Goal: Browse casually

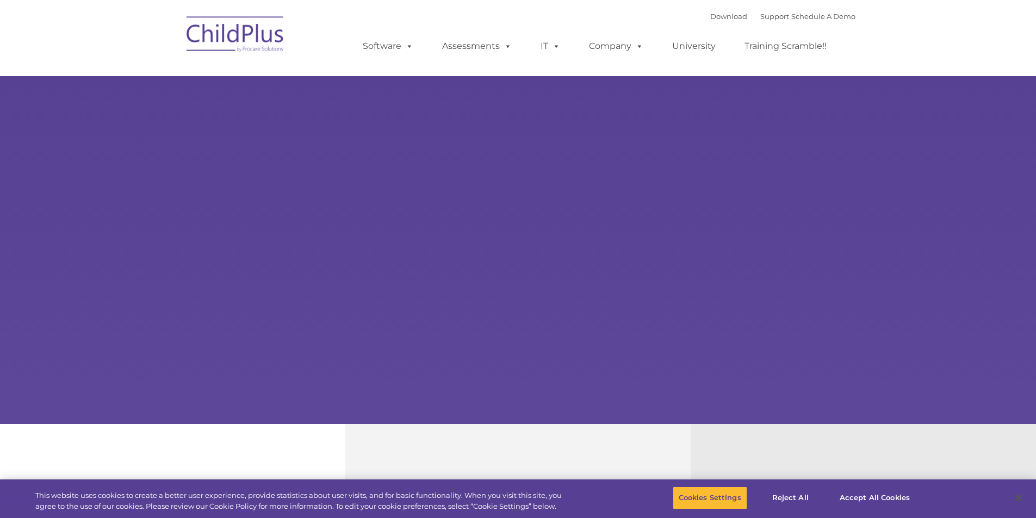
select select "MEDIUM"
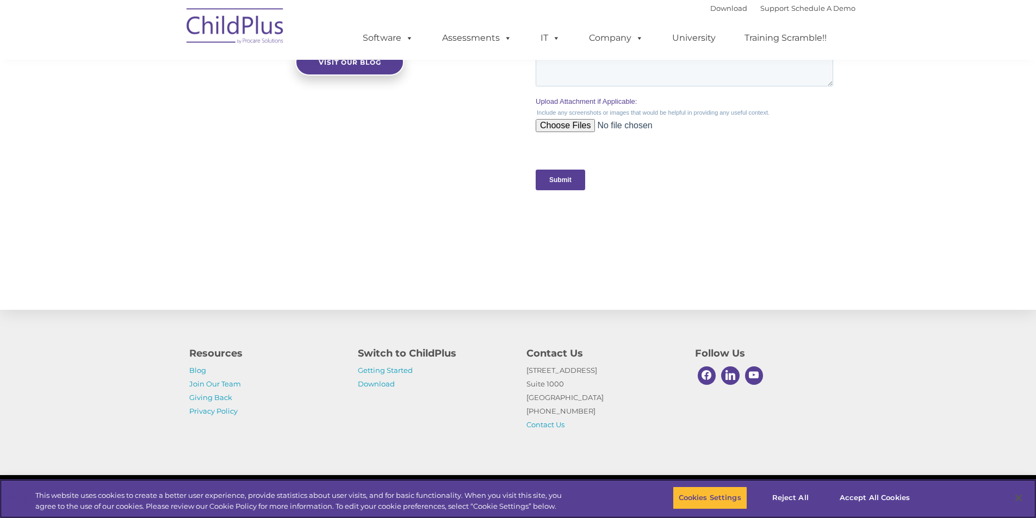
scroll to position [1044, 0]
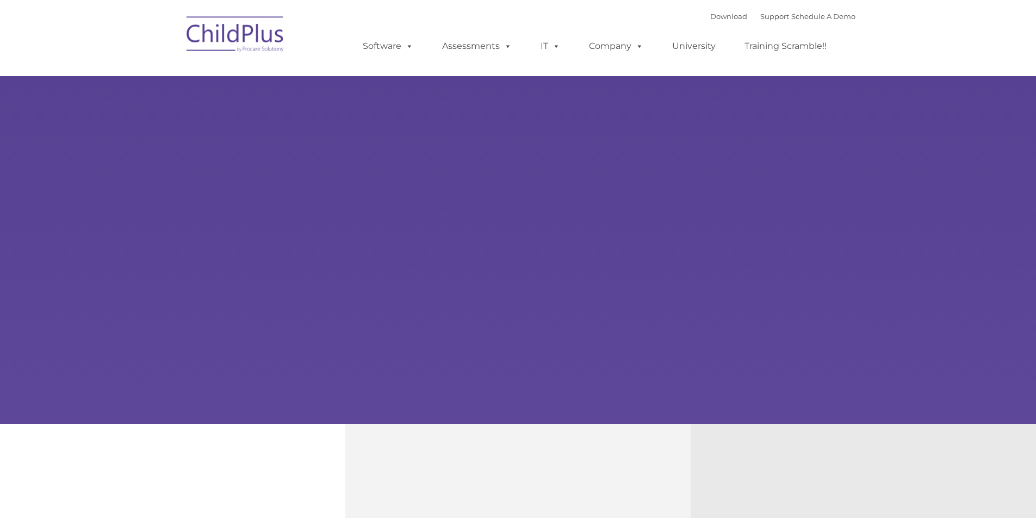
type input ""
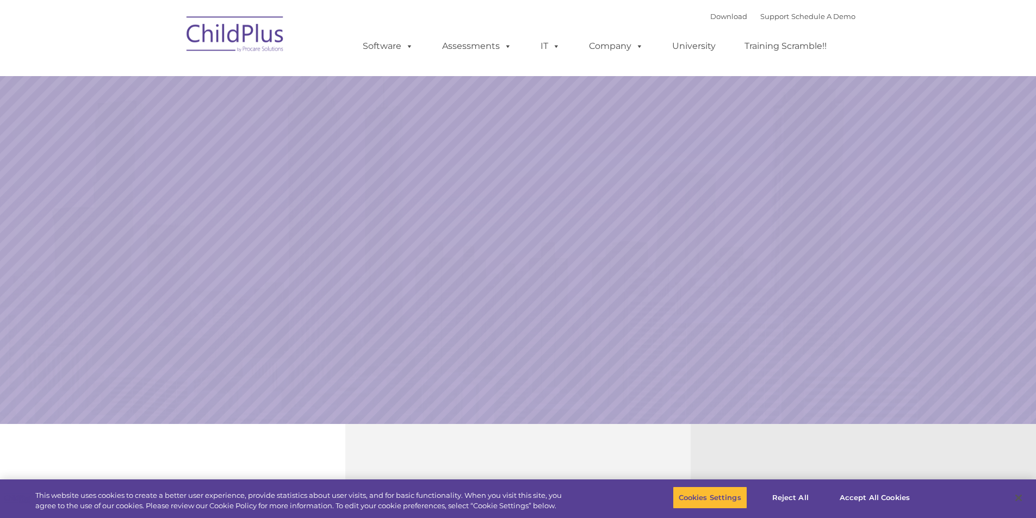
select select "MEDIUM"
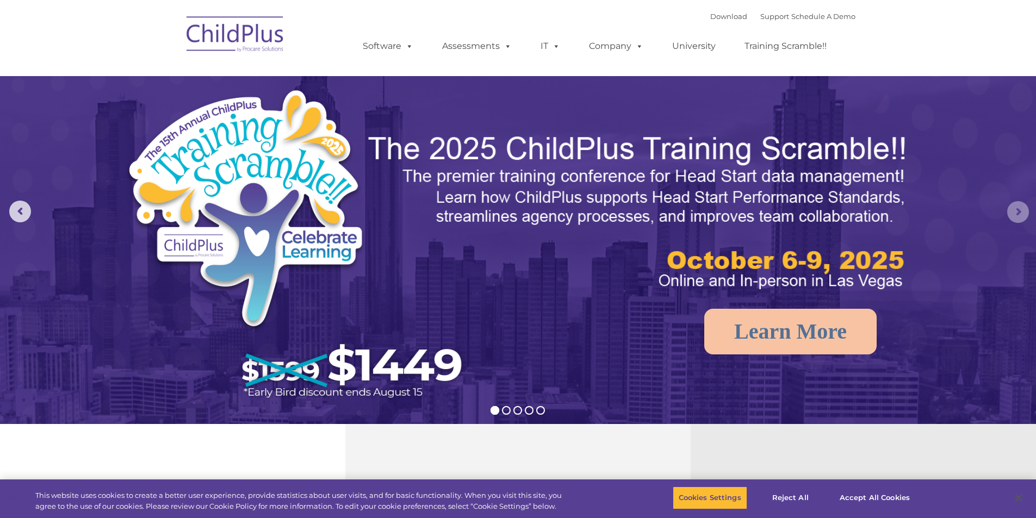
click at [1021, 215] on rs-arrow at bounding box center [1018, 212] width 22 height 22
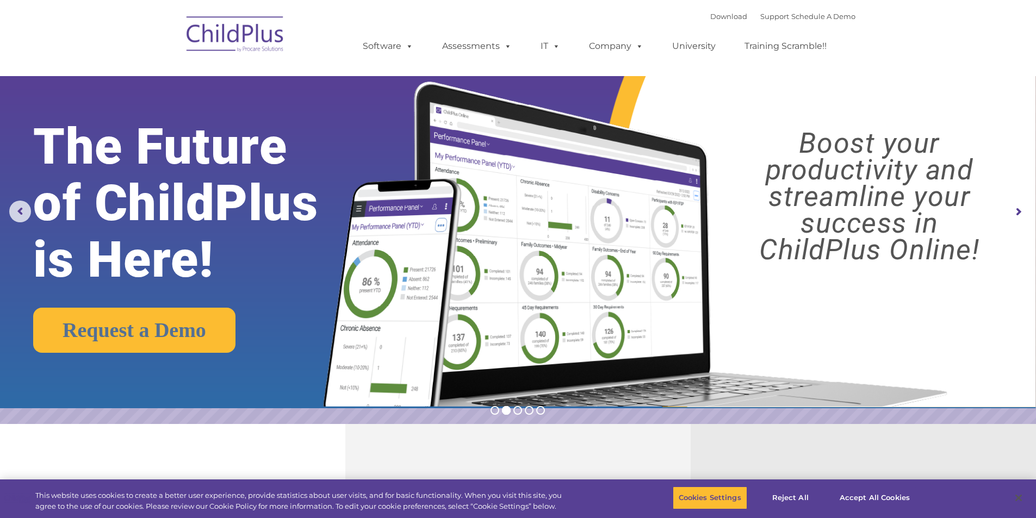
click at [1021, 215] on rs-arrow at bounding box center [1018, 212] width 22 height 22
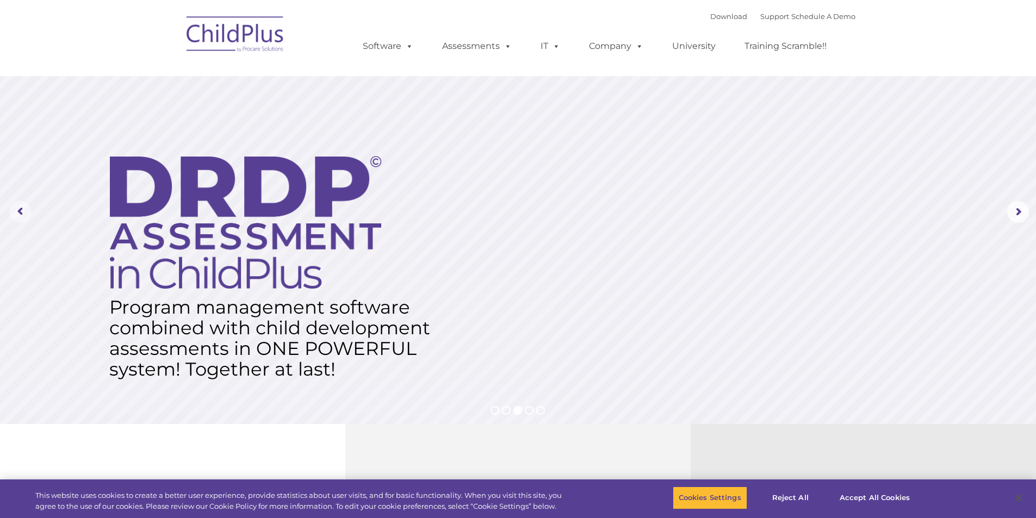
click at [14, 211] on rs-arrow at bounding box center [20, 212] width 22 height 22
